Goal: Check status: Check status

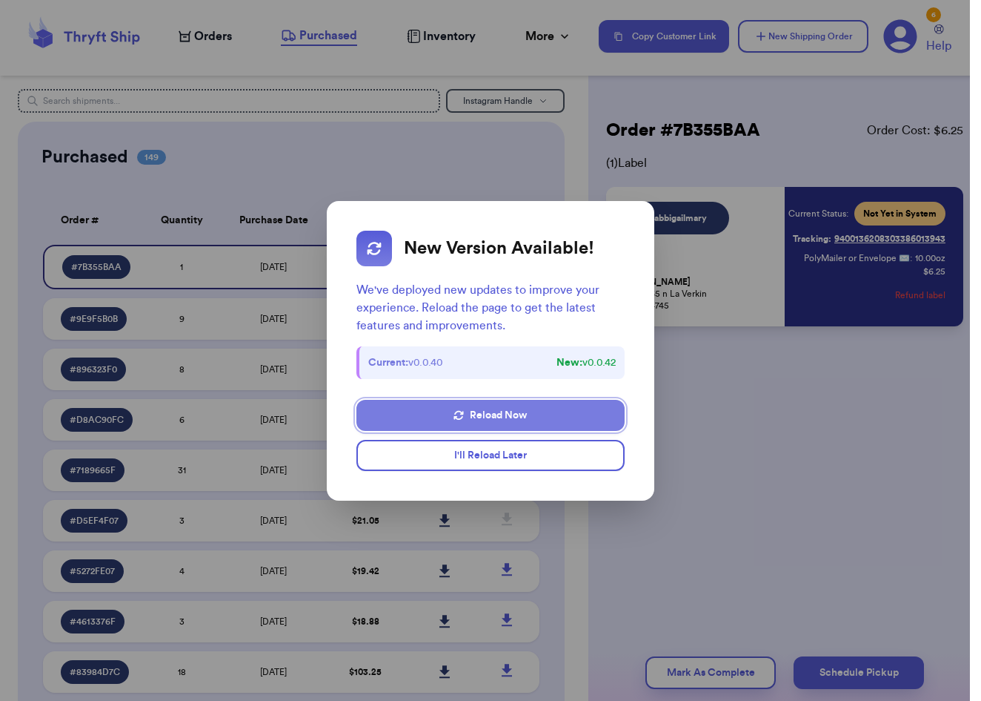
click at [446, 411] on button "Reload Now" at bounding box center [491, 415] width 268 height 31
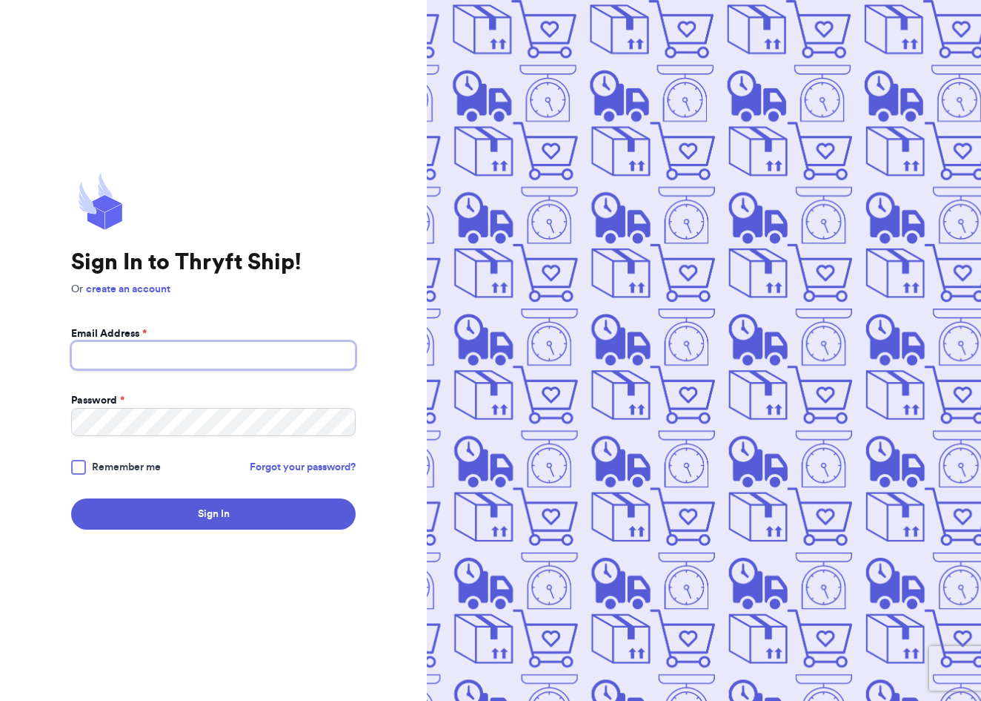
type input "ellie.vieburg@gmail.com"
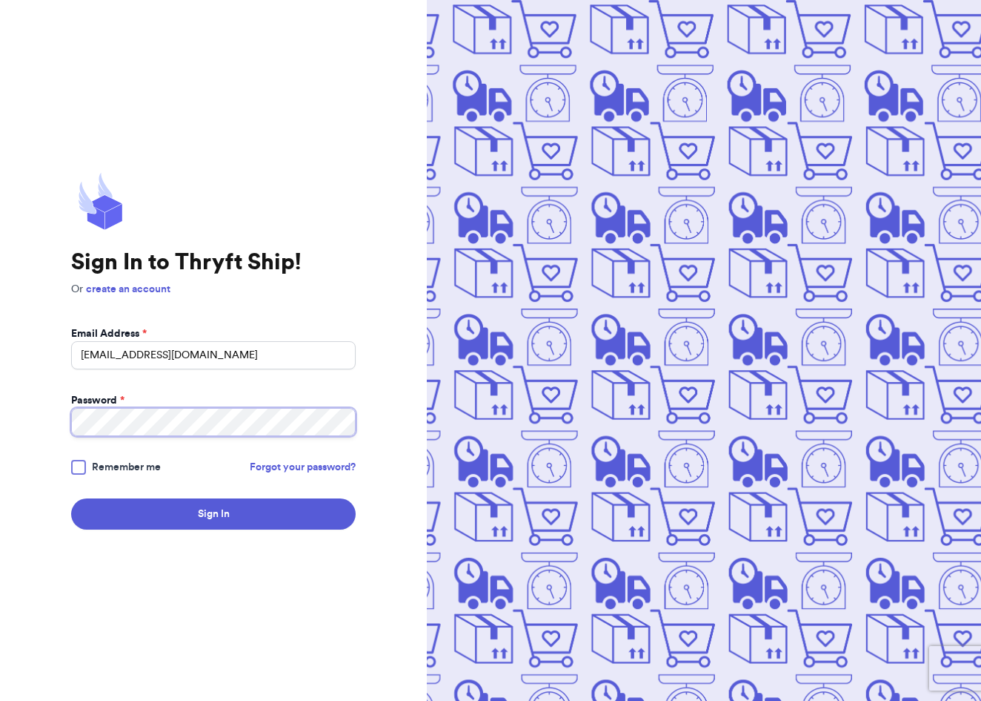
click at [213, 514] on button "Sign In" at bounding box center [213, 513] width 285 height 31
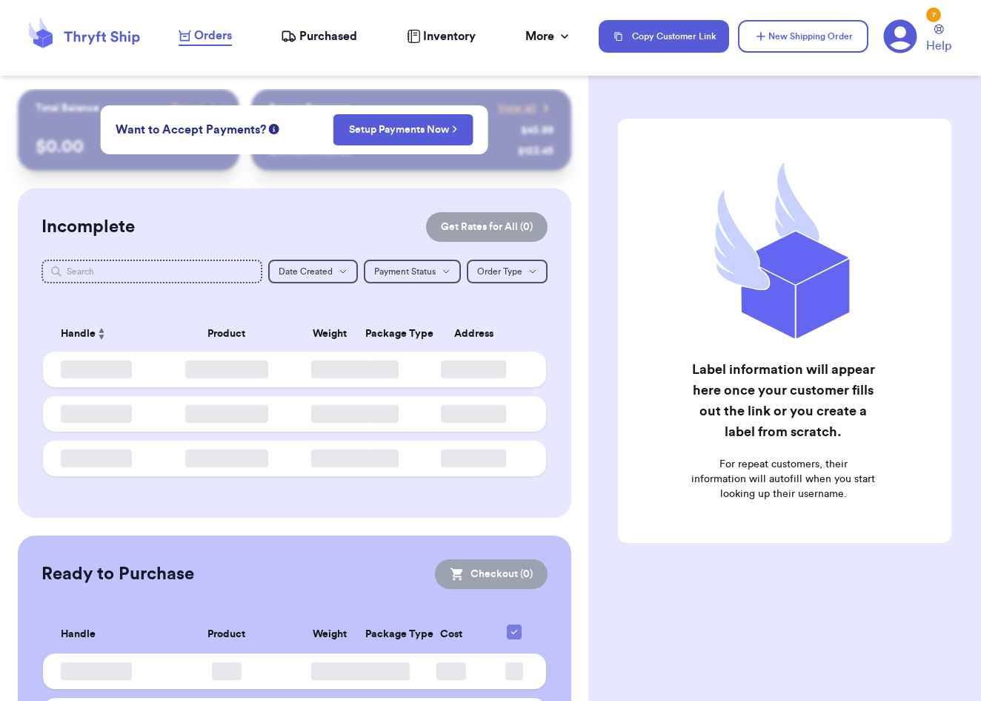
checkbox input "false"
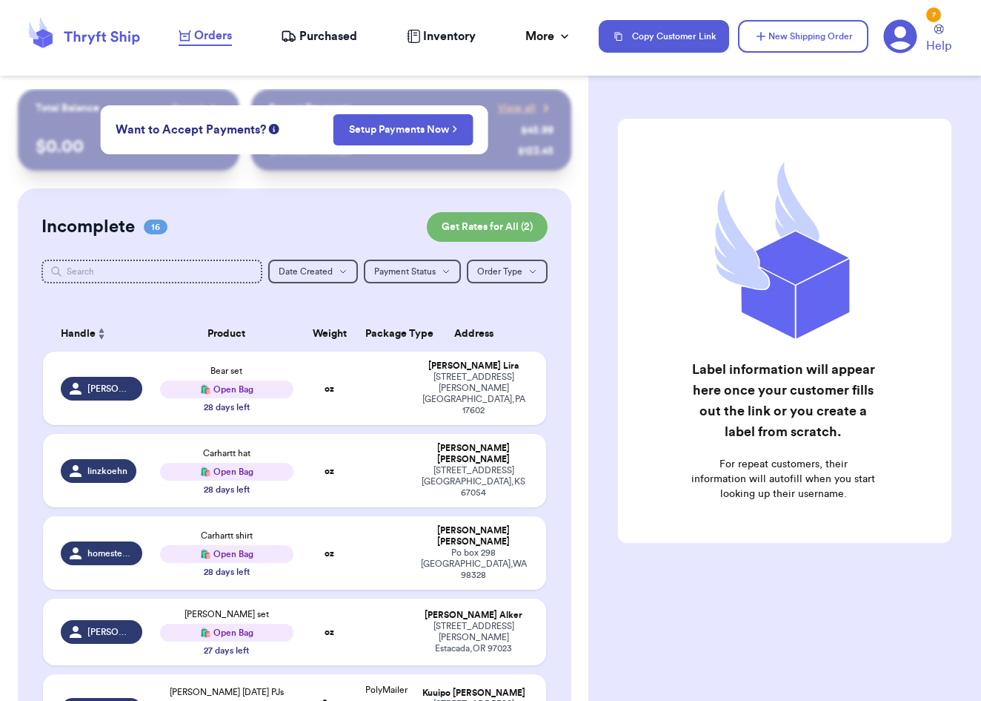
click at [314, 36] on span "Purchased" at bounding box center [328, 36] width 58 height 18
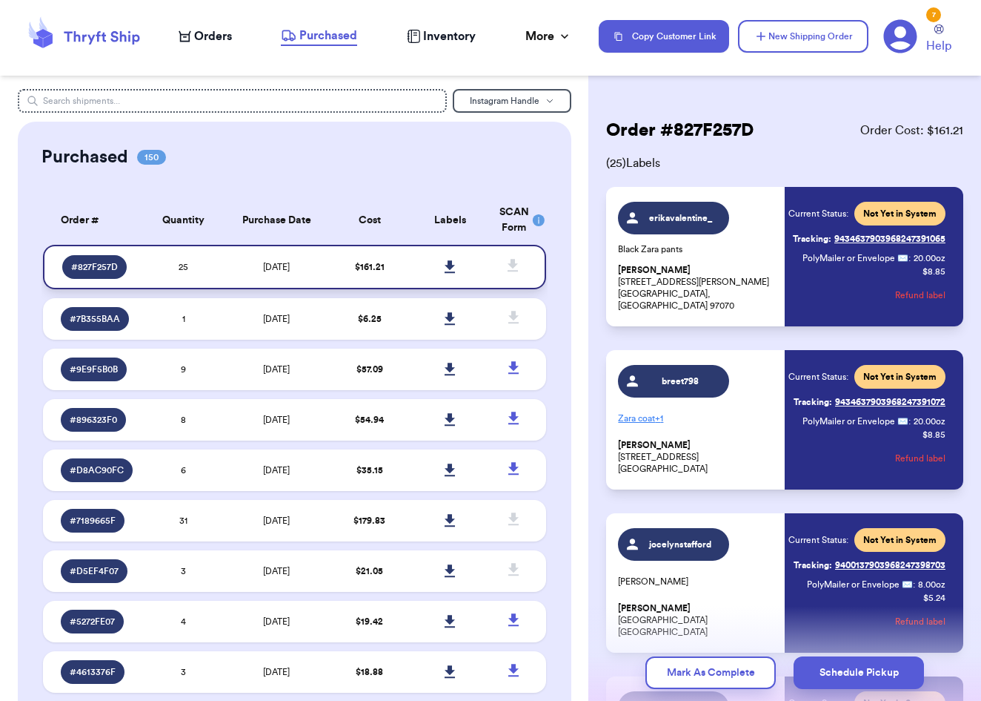
click at [446, 270] on icon at bounding box center [450, 266] width 11 height 13
